Goal: Transaction & Acquisition: Obtain resource

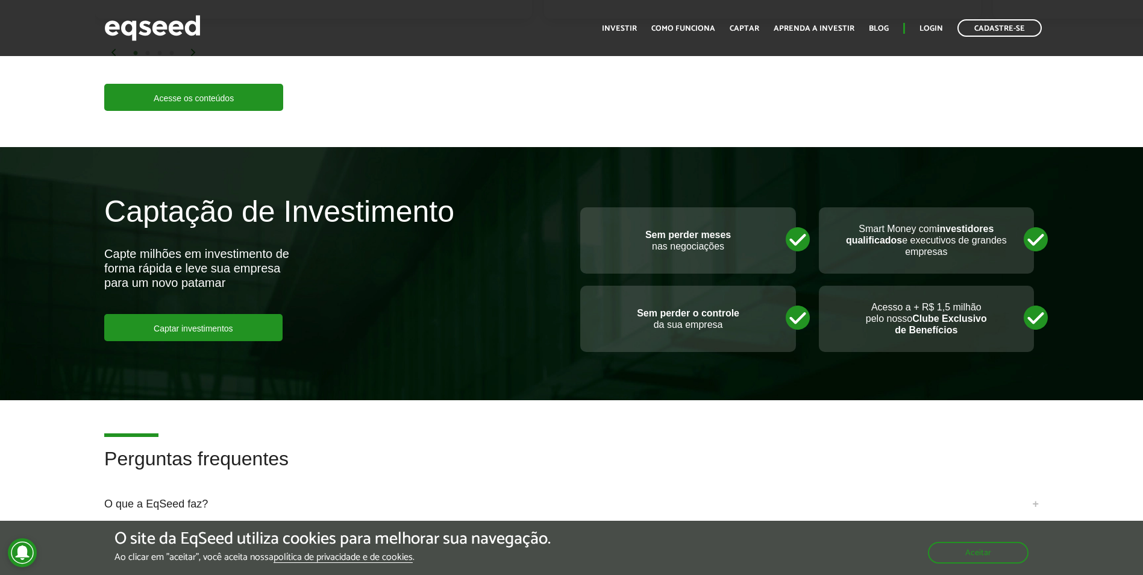
scroll to position [2531, 0]
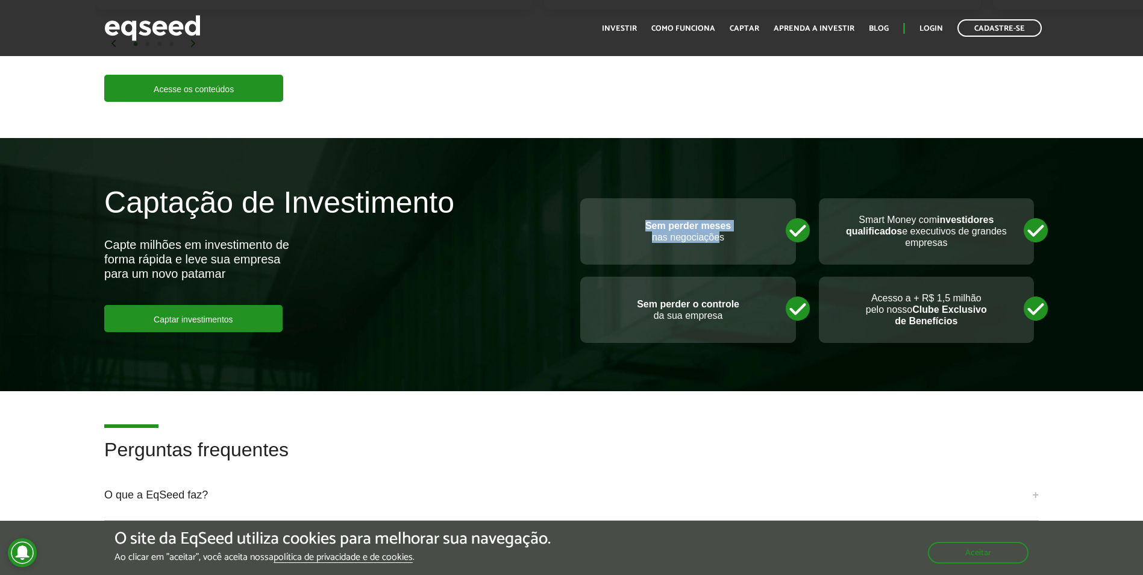
drag, startPoint x: 647, startPoint y: 210, endPoint x: 718, endPoint y: 224, distance: 72.3
click at [718, 224] on p "Sem perder meses nas negociações" at bounding box center [687, 231] width 191 height 23
drag, startPoint x: 718, startPoint y: 224, endPoint x: 741, endPoint y: 305, distance: 84.3
click at [741, 305] on p "Sem perder o controle da sua empresa" at bounding box center [687, 309] width 191 height 23
drag, startPoint x: 741, startPoint y: 305, endPoint x: 965, endPoint y: 236, distance: 234.4
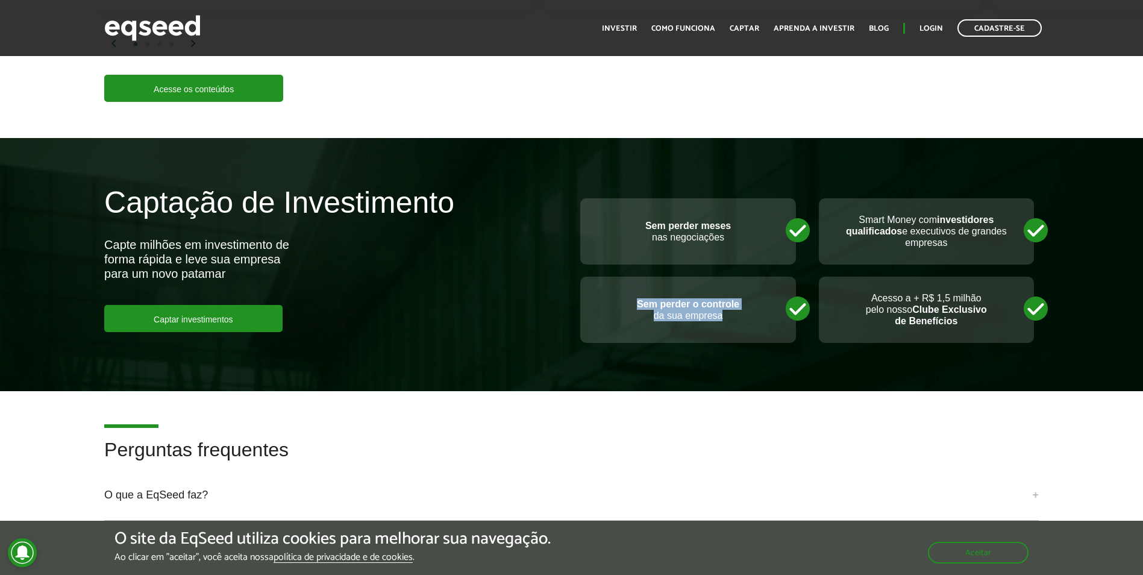
click at [965, 236] on div "Smart Money com investidores qualificados e executivos de grandes empresas" at bounding box center [926, 231] width 215 height 66
drag, startPoint x: 965, startPoint y: 236, endPoint x: 971, endPoint y: 312, distance: 76.2
click at [971, 312] on p "Acesso a + R$ 1,5 milhão pelo nosso Clube Exclusivo de Benefícios" at bounding box center [926, 309] width 191 height 35
click at [769, 439] on h2 "Perguntas frequentes" at bounding box center [571, 458] width 935 height 39
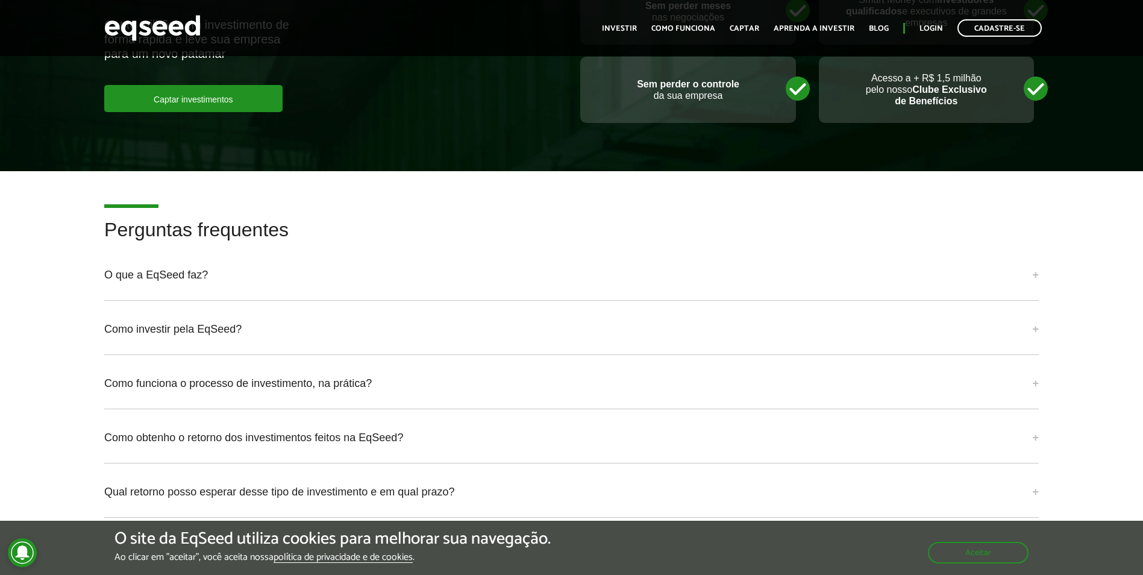
scroll to position [2772, 0]
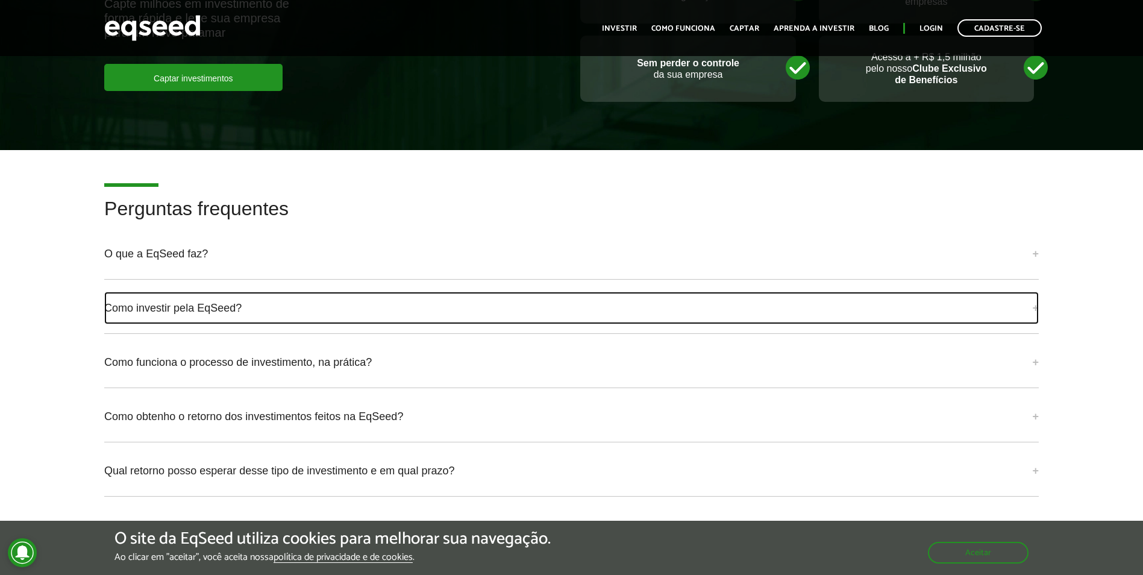
click at [235, 296] on link "Como investir pela EqSeed?" at bounding box center [571, 308] width 935 height 33
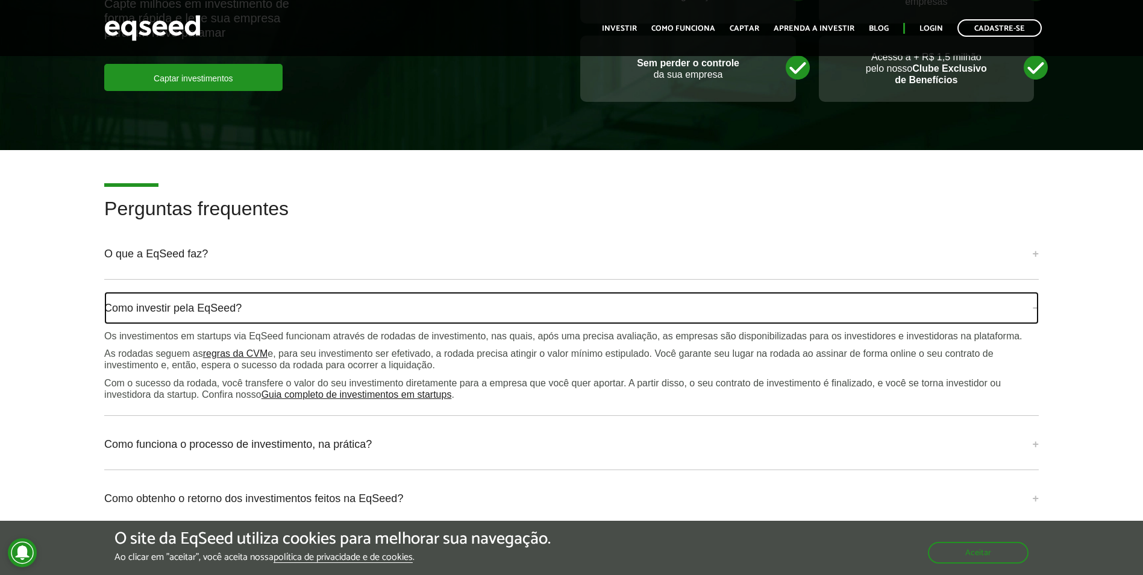
click at [235, 296] on link "Como investir pela EqSeed?" at bounding box center [571, 308] width 935 height 33
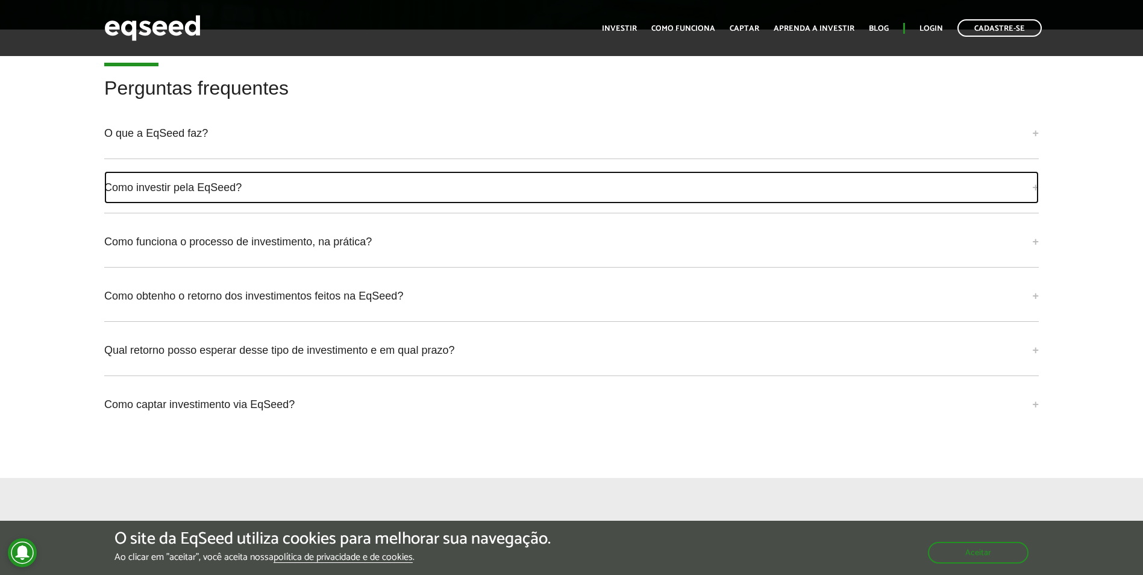
scroll to position [2953, 0]
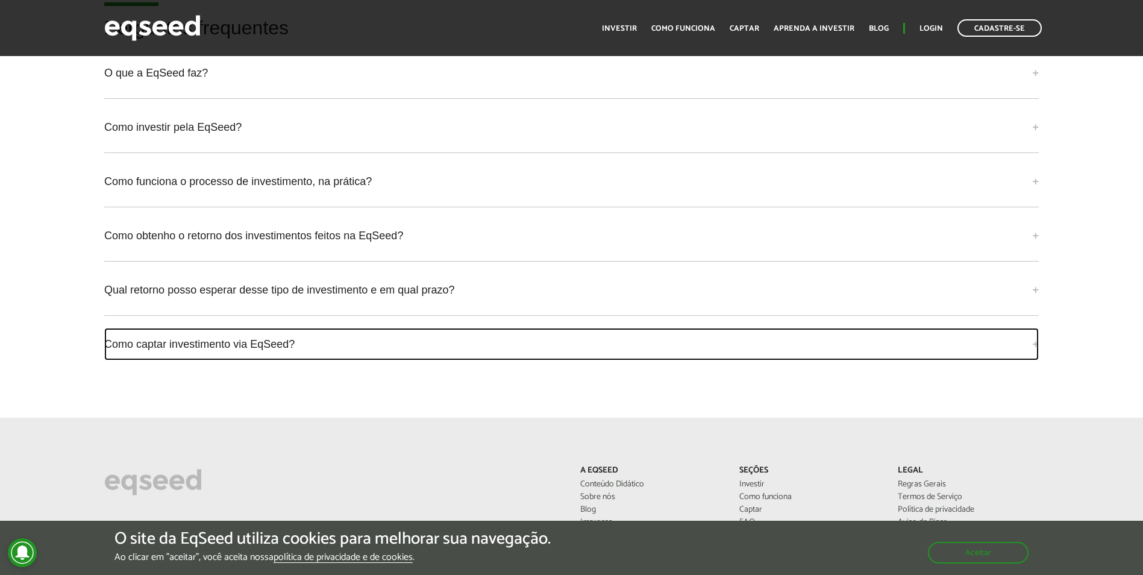
click at [624, 328] on link "Como captar investimento via EqSeed?" at bounding box center [571, 344] width 935 height 33
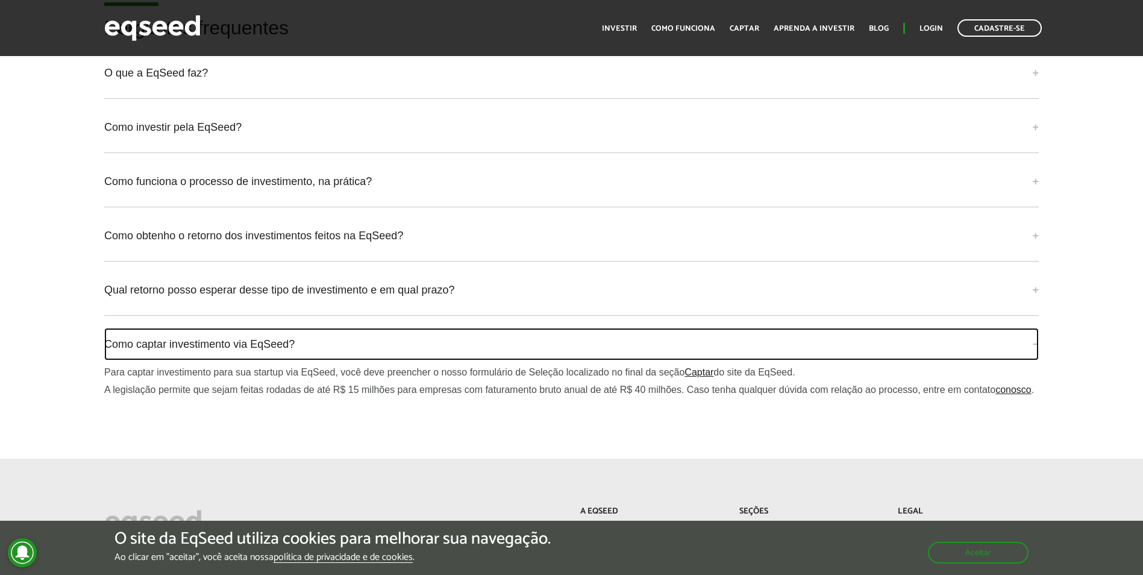
click at [566, 328] on link "Como captar investimento via EqSeed?" at bounding box center [571, 344] width 935 height 33
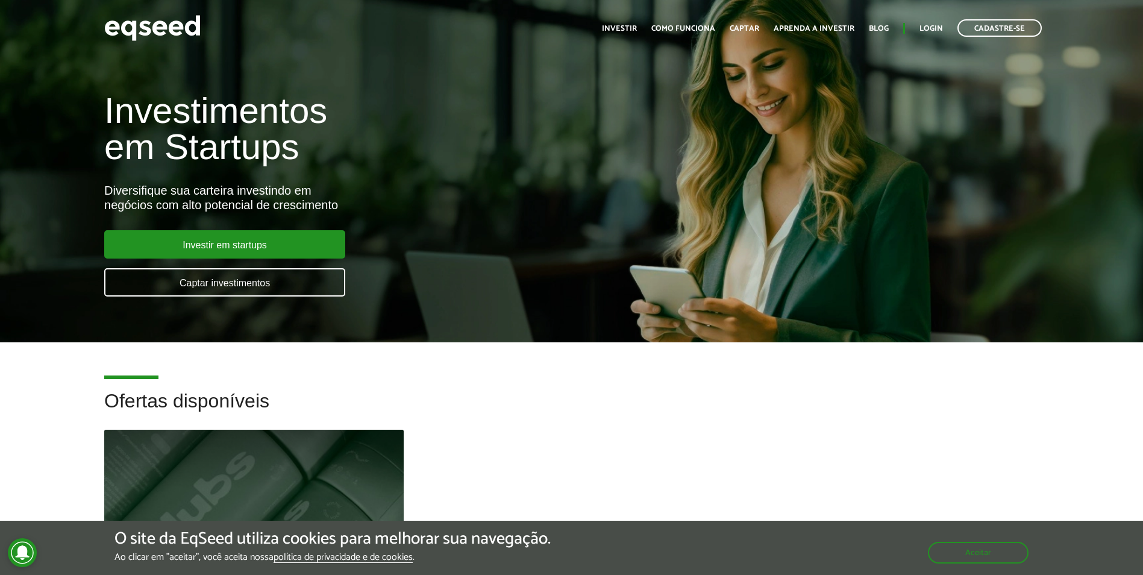
scroll to position [0, 0]
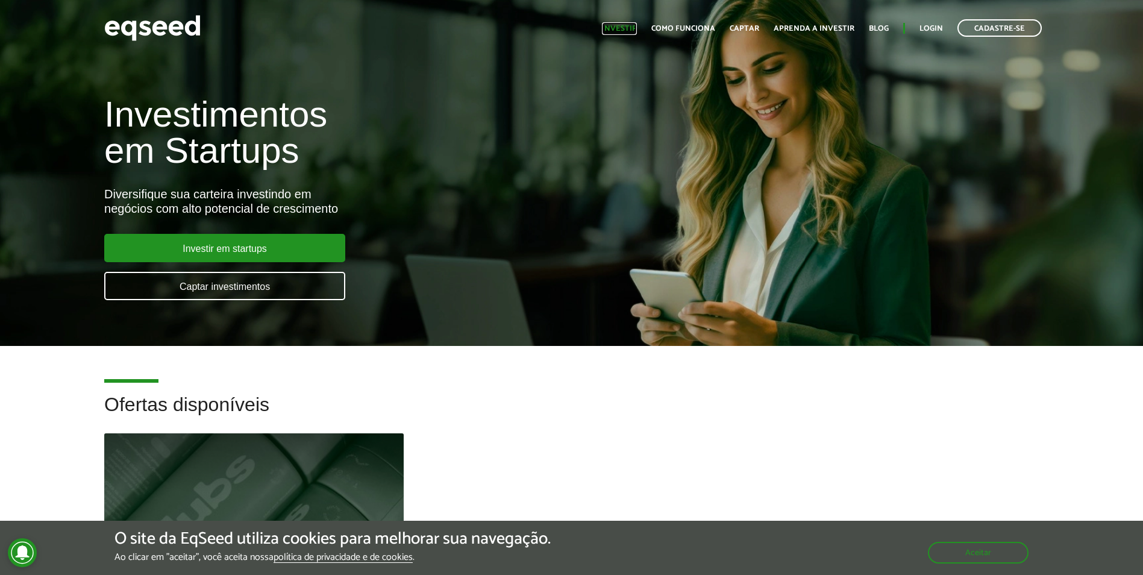
click at [625, 26] on link "Investir" at bounding box center [619, 29] width 35 height 8
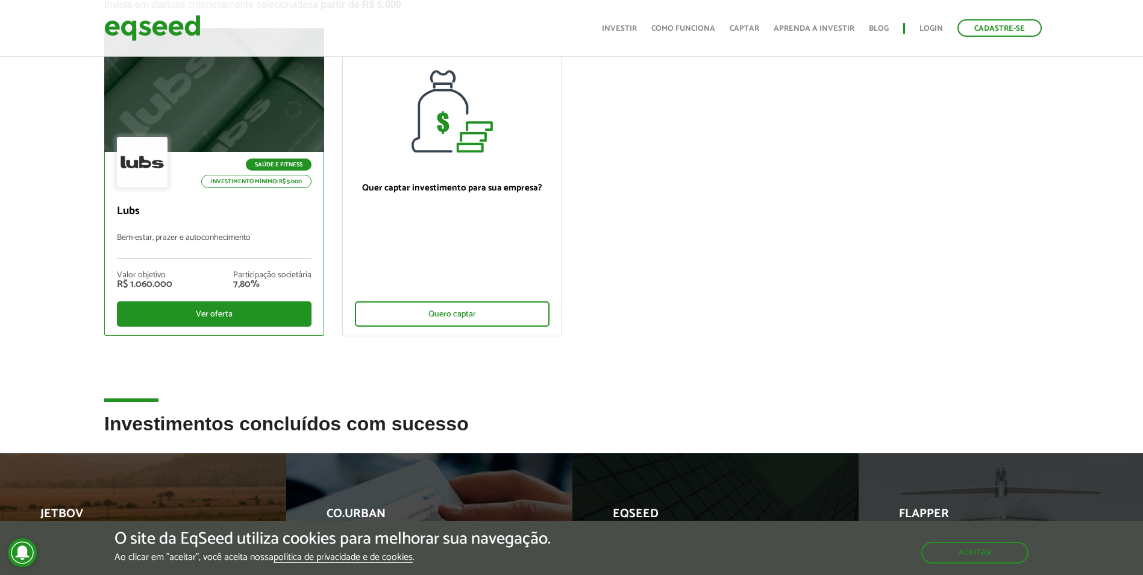
scroll to position [121, 0]
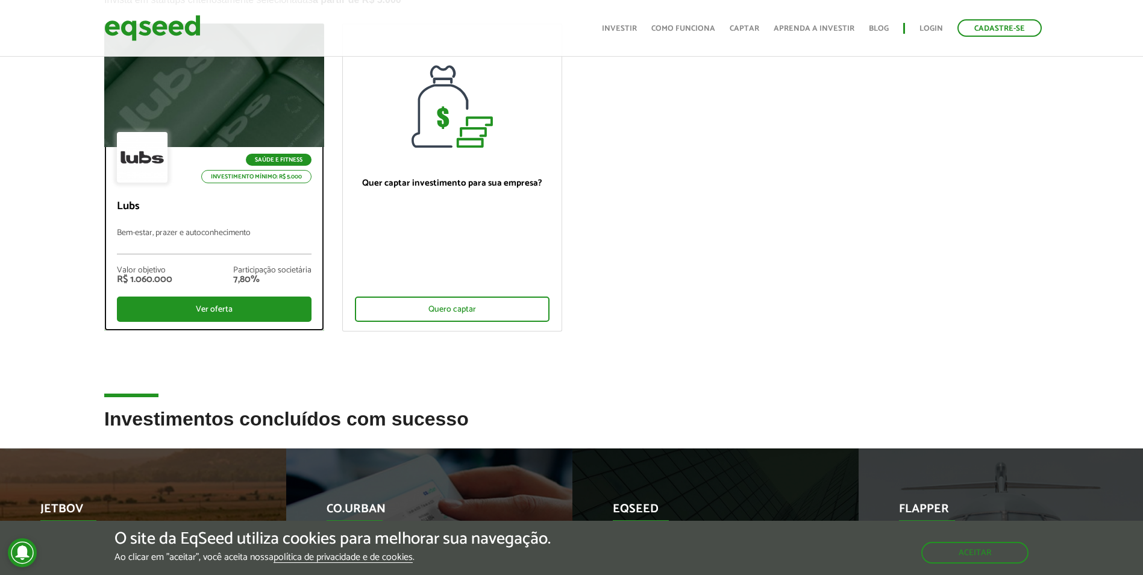
click at [252, 101] on div at bounding box center [215, 85] width 264 height 148
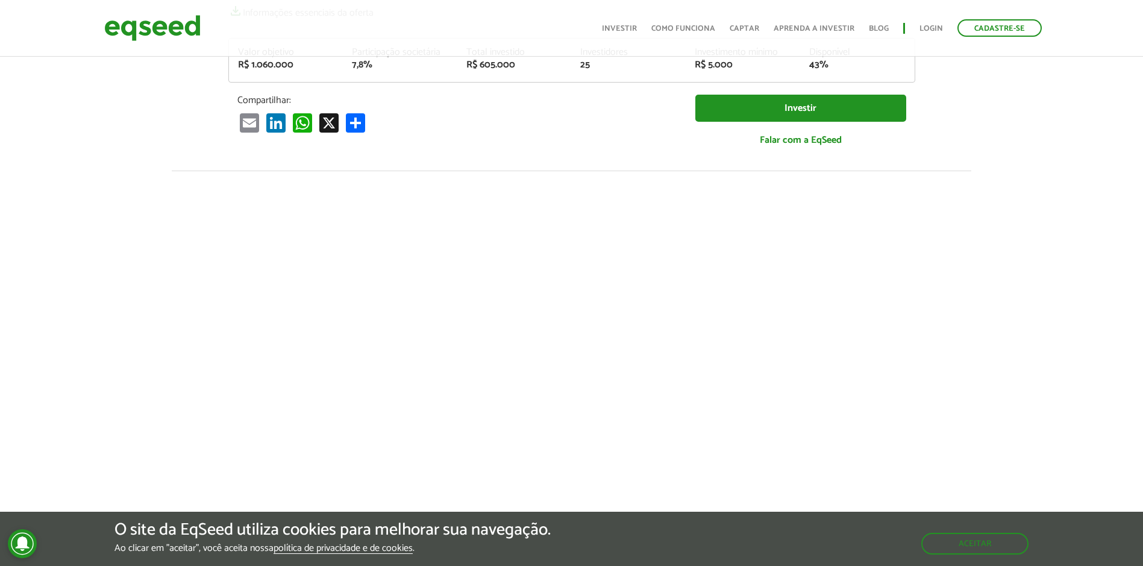
scroll to position [121, 0]
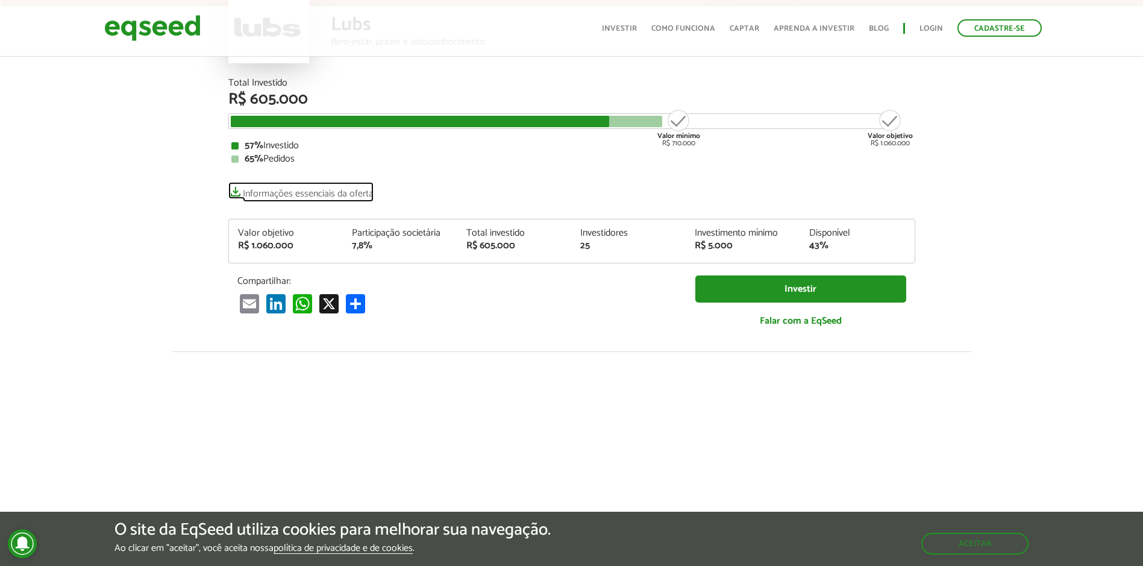
click at [297, 195] on link "Informações essenciais da oferta" at bounding box center [300, 190] width 145 height 17
